Goal: Transaction & Acquisition: Purchase product/service

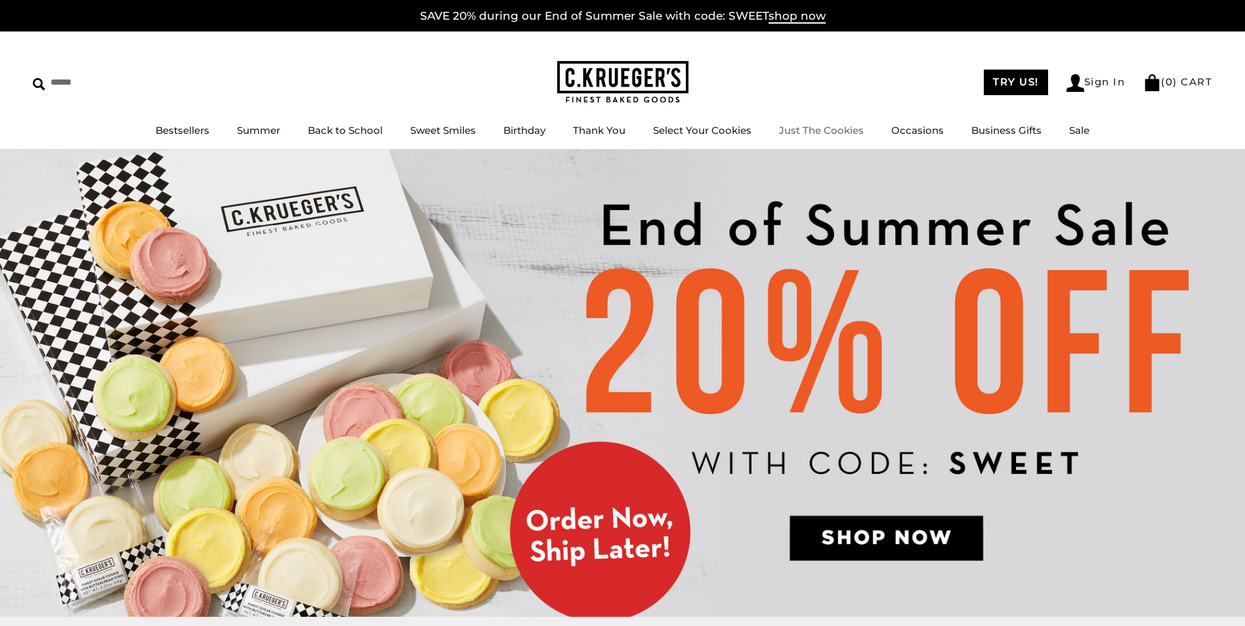
drag, startPoint x: 840, startPoint y: 70, endPoint x: 870, endPoint y: 51, distance: 35.5
click at [840, 70] on div "****** TRY US! Sign In ( 0 ) CART ( 0 ) CART Bestsellers Summer Summer Vibes Su…" at bounding box center [622, 91] width 1245 height 118
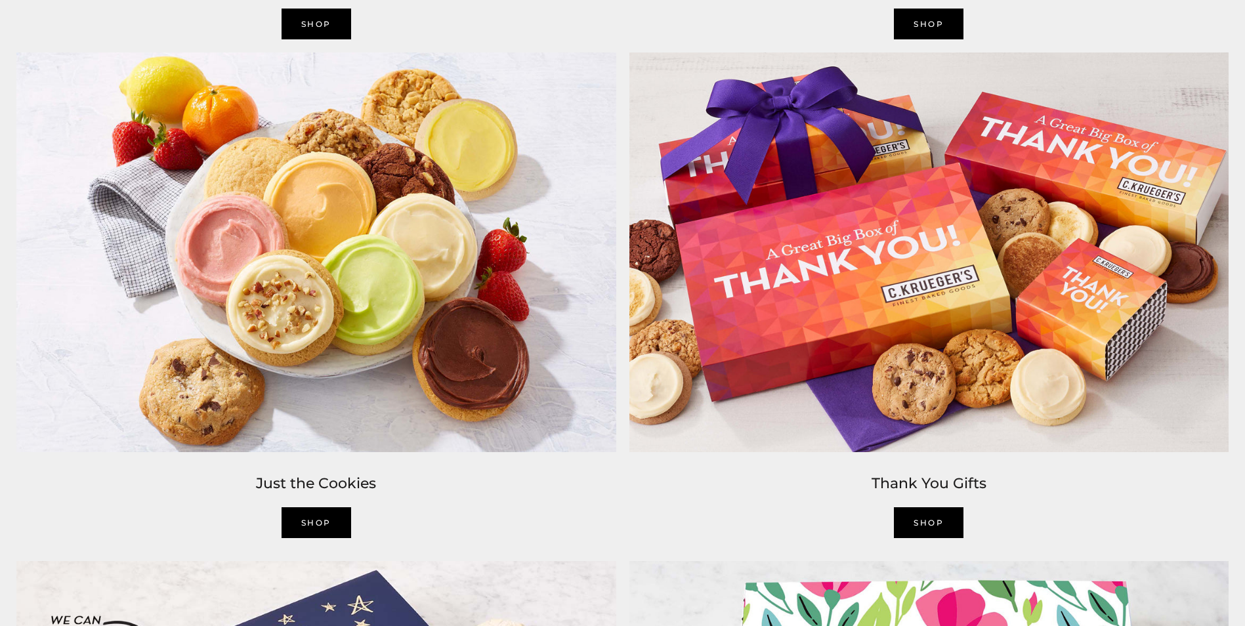
scroll to position [2429, 0]
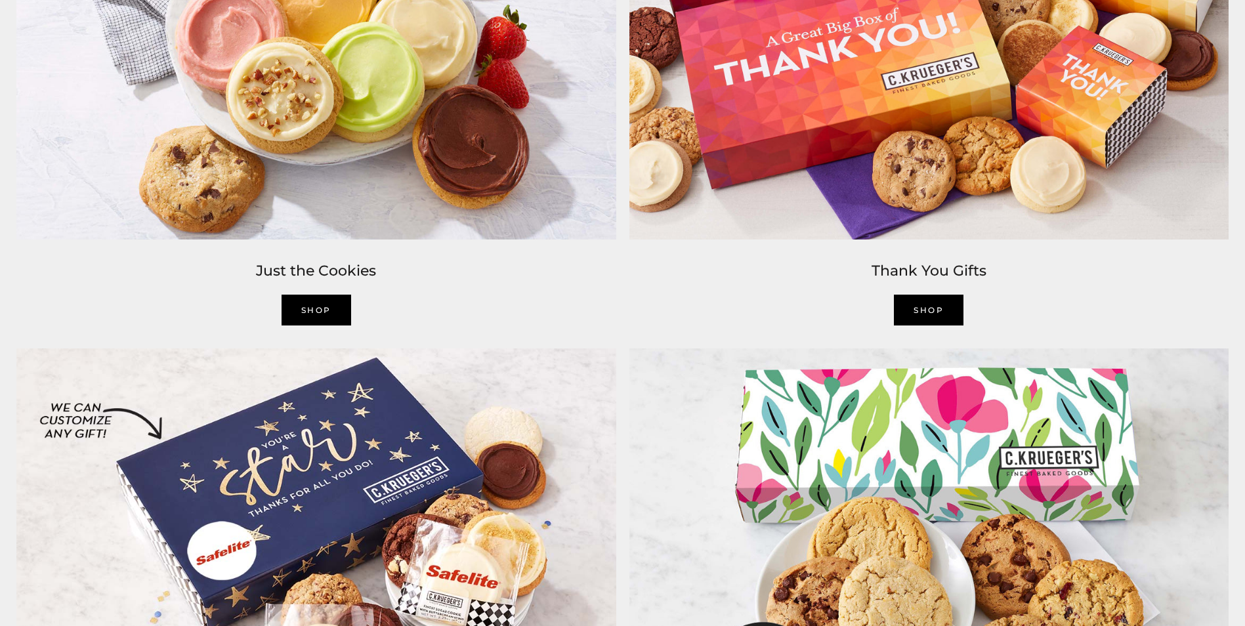
click at [311, 318] on link "SHOP" at bounding box center [317, 310] width 70 height 31
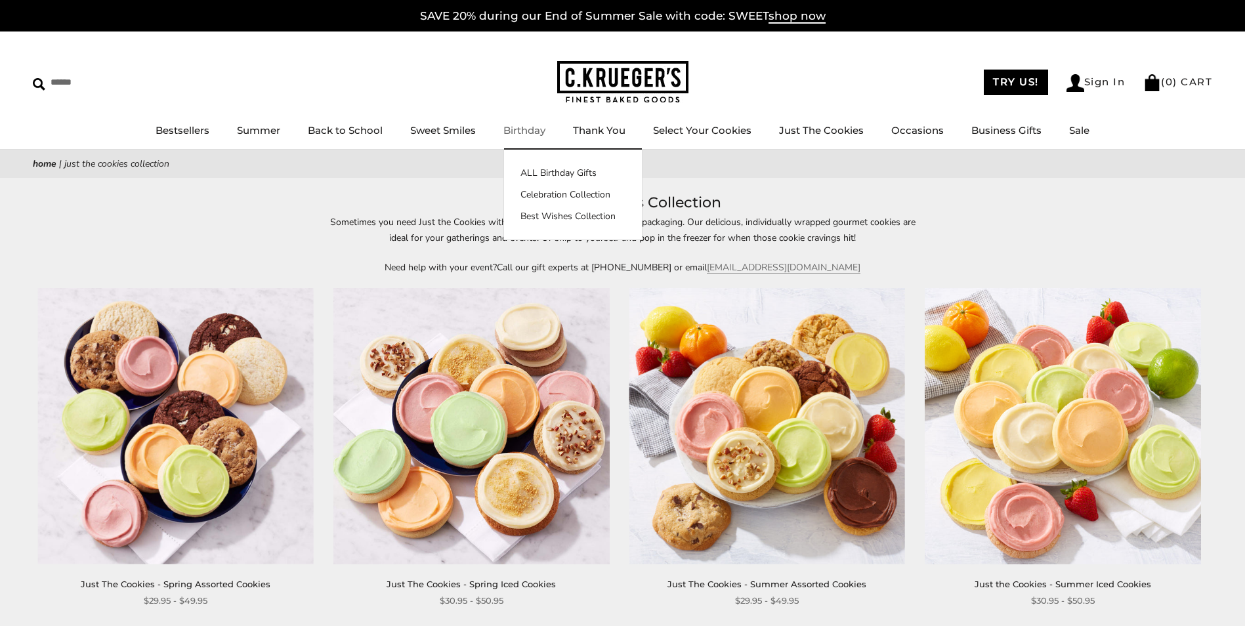
click at [517, 133] on link "Birthday" at bounding box center [525, 130] width 42 height 12
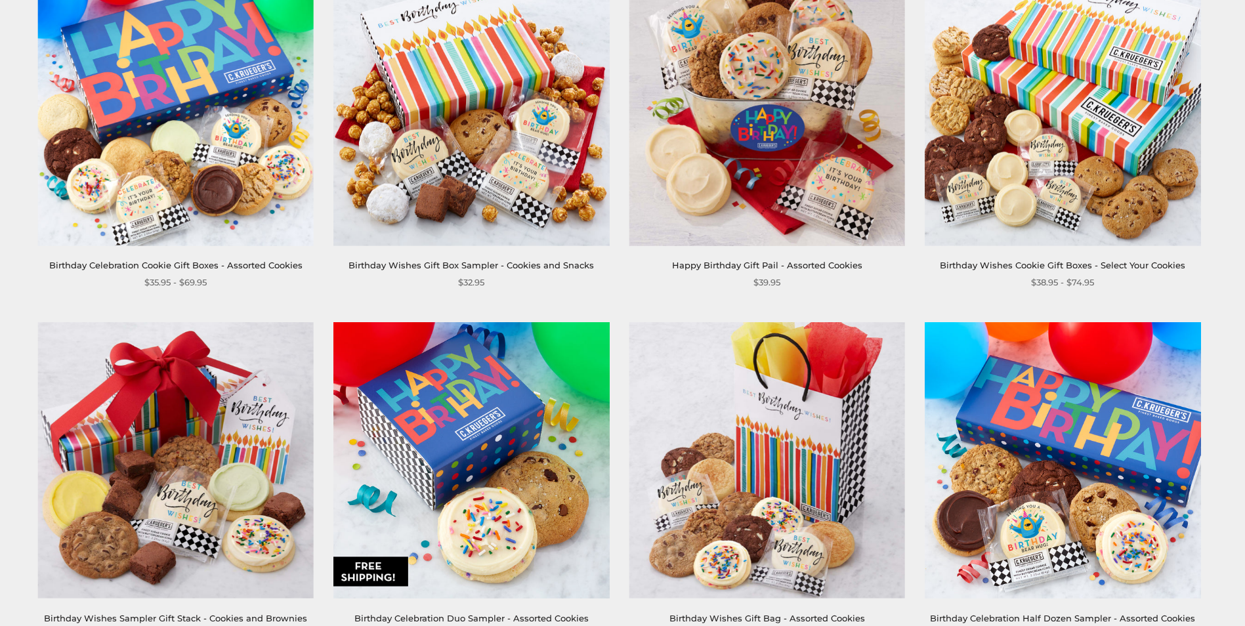
scroll to position [131, 0]
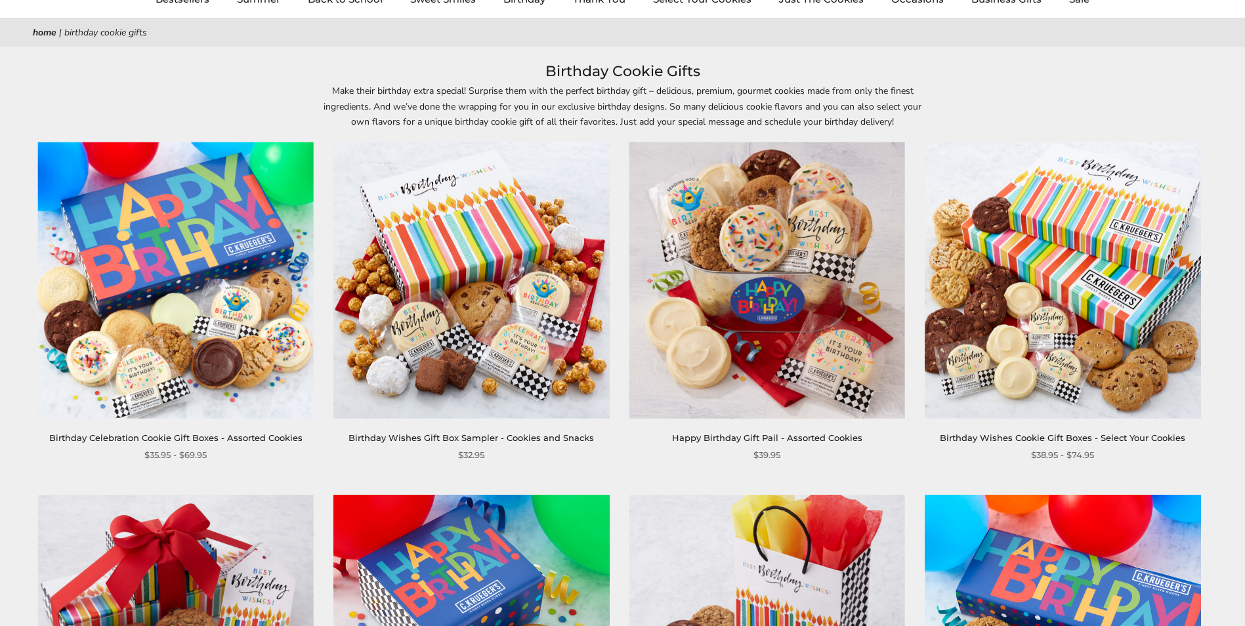
click at [160, 311] on img at bounding box center [175, 280] width 276 height 276
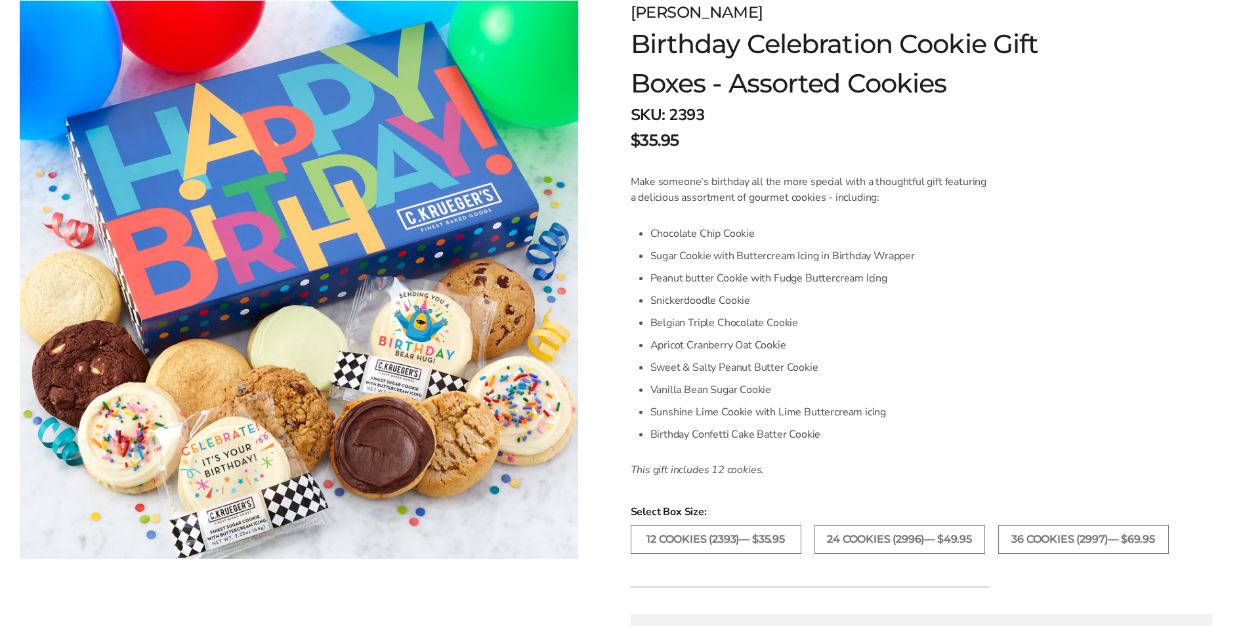
scroll to position [66, 0]
